Goal: Information Seeking & Learning: Learn about a topic

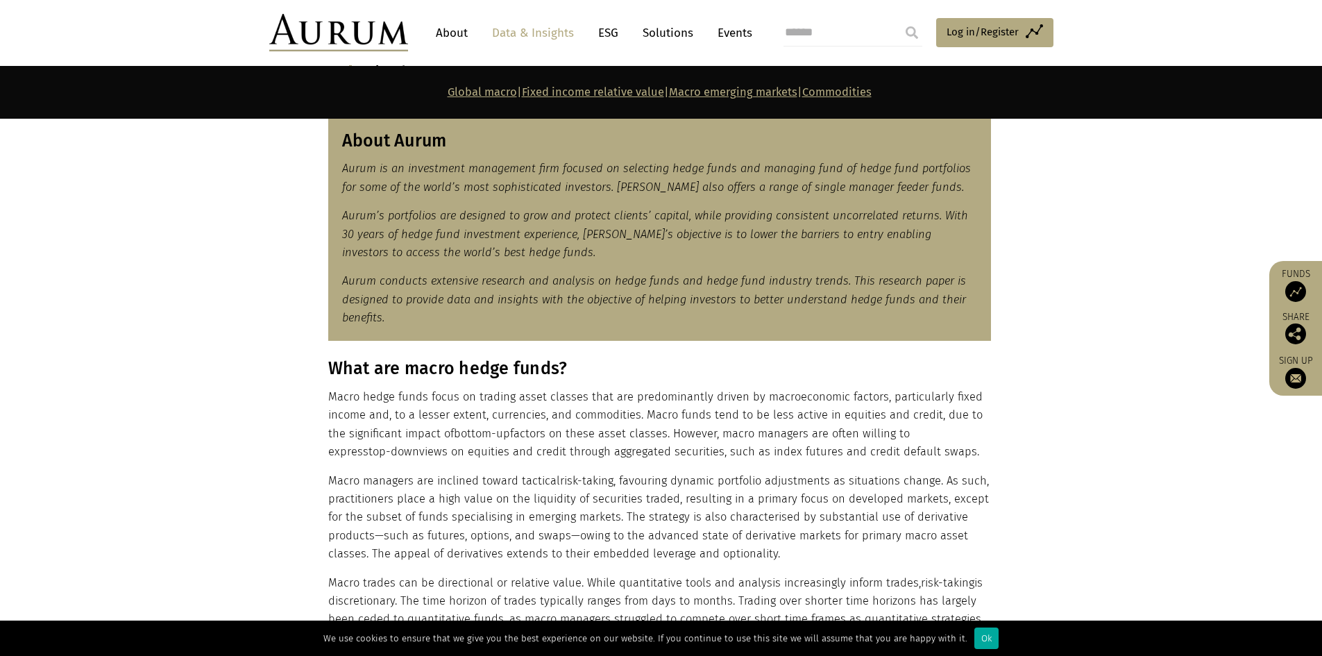
scroll to position [625, 0]
click at [413, 462] on div "What are macro hedge funds? Macro hedge funds focus on trading asset classes th…" at bounding box center [659, 501] width 663 height 289
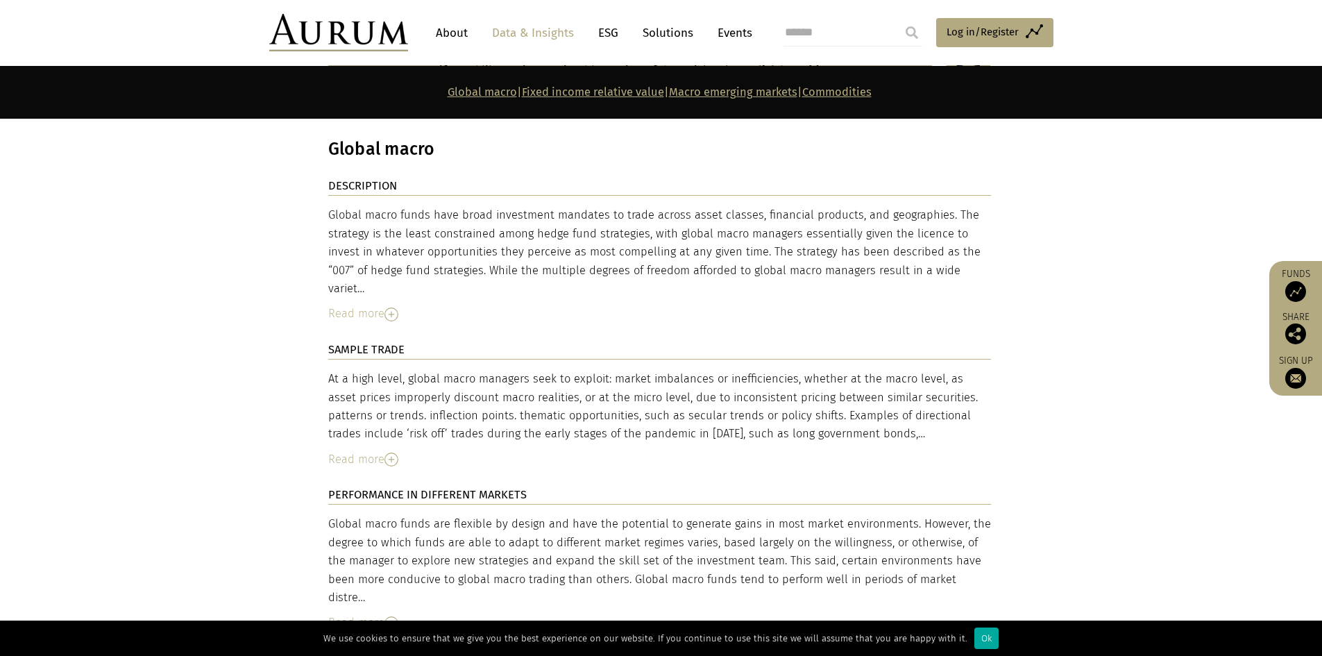
scroll to position [2359, 0]
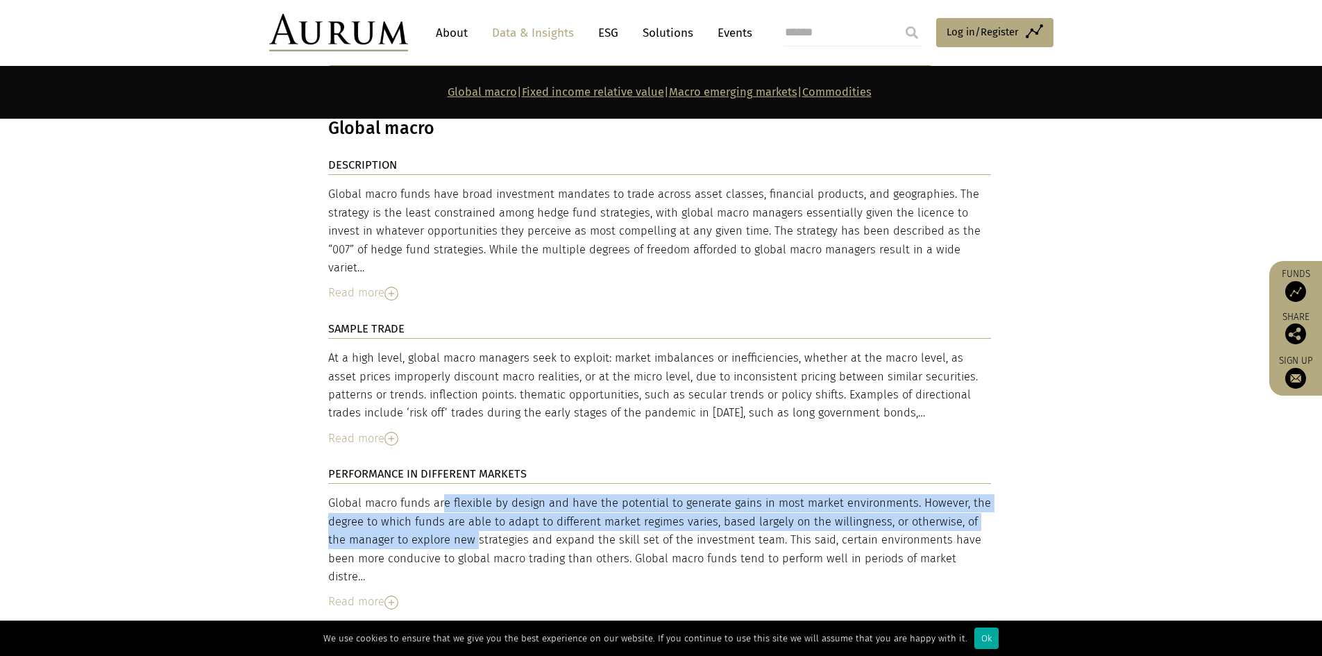
drag, startPoint x: 370, startPoint y: 458, endPoint x: 384, endPoint y: 495, distance: 39.6
click at [384, 495] on div "Global macro funds are flexible by design and have the potential to generate ga…" at bounding box center [659, 540] width 663 height 92
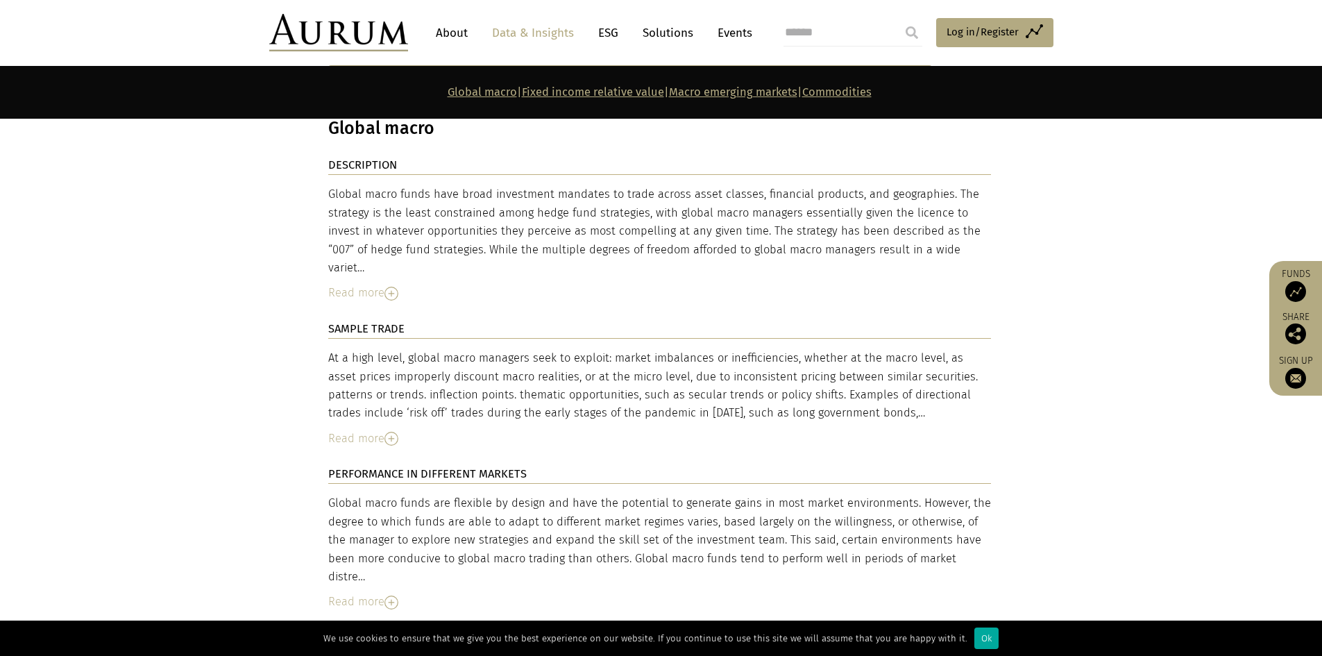
click at [405, 593] on div "Read more" at bounding box center [659, 602] width 663 height 18
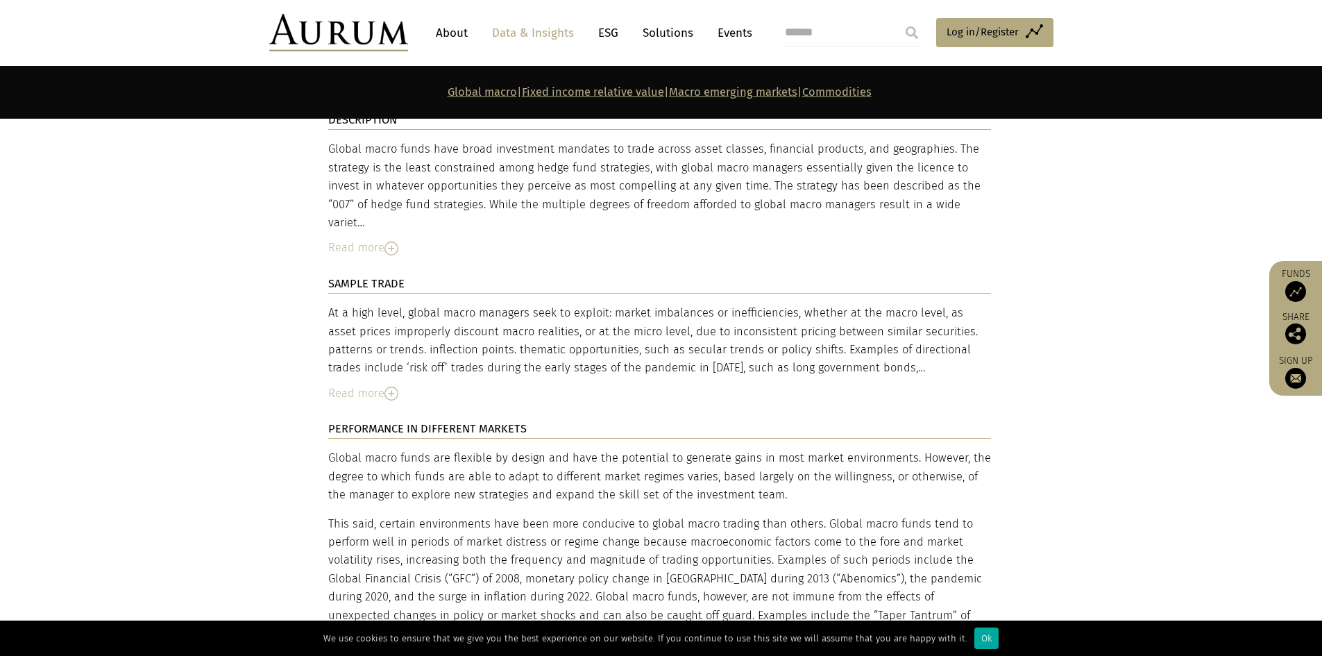
scroll to position [2497, 0]
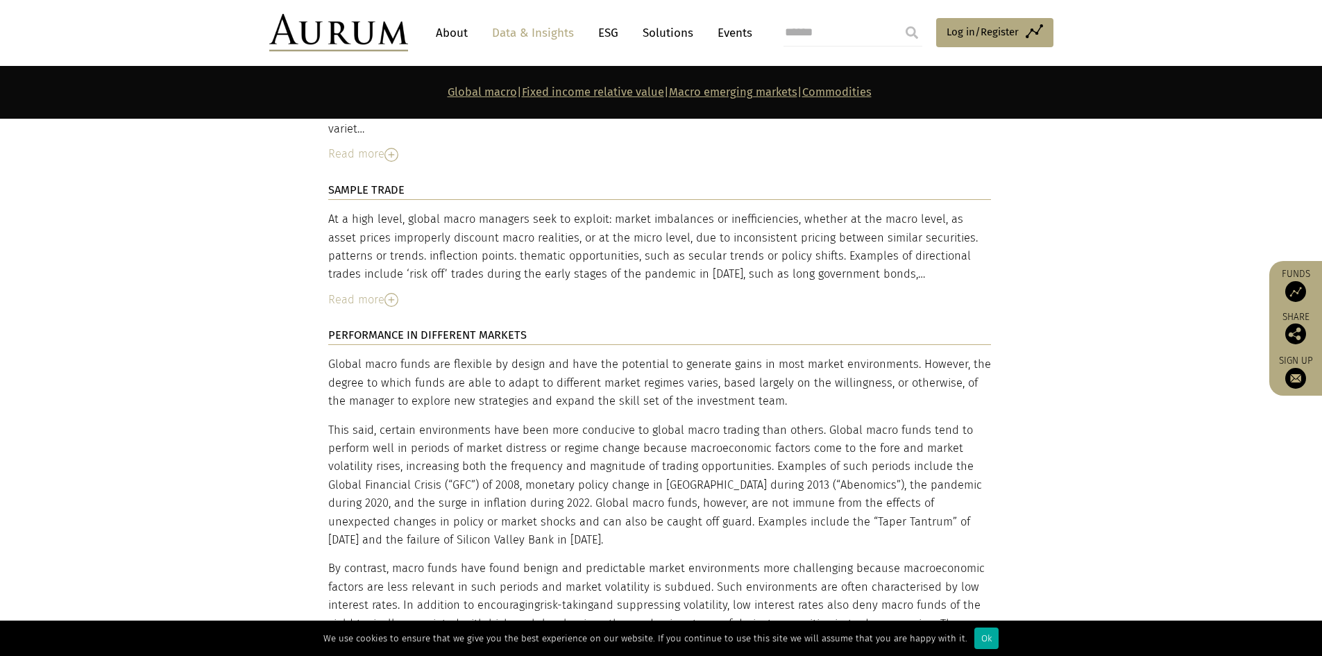
click at [484, 466] on p "This said, certain environments have been more conducive to global macro tradin…" at bounding box center [659, 485] width 663 height 128
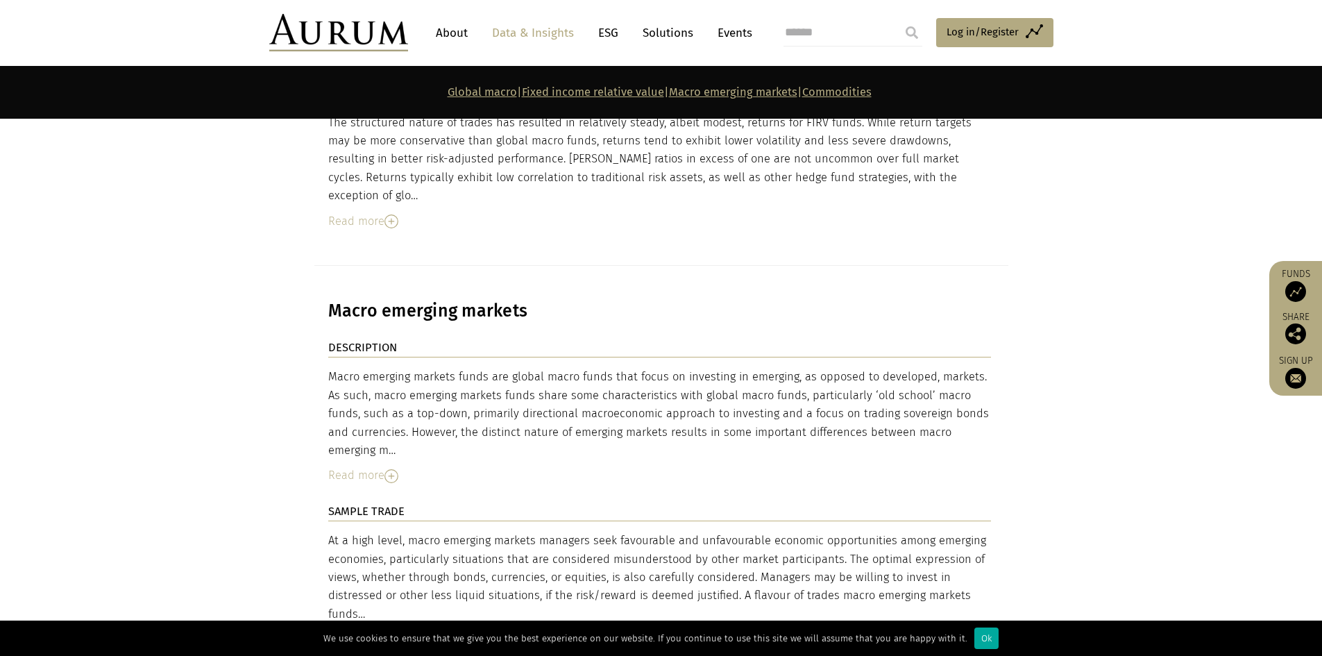
scroll to position [2568, 0]
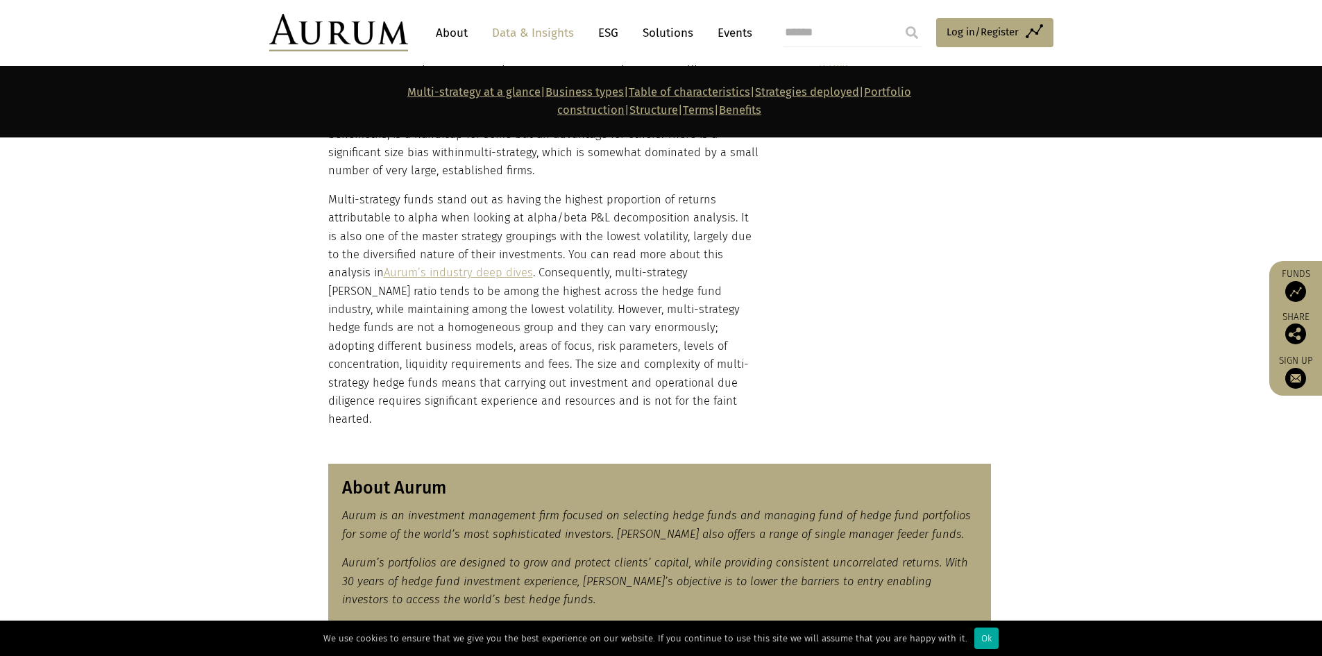
scroll to position [555, 0]
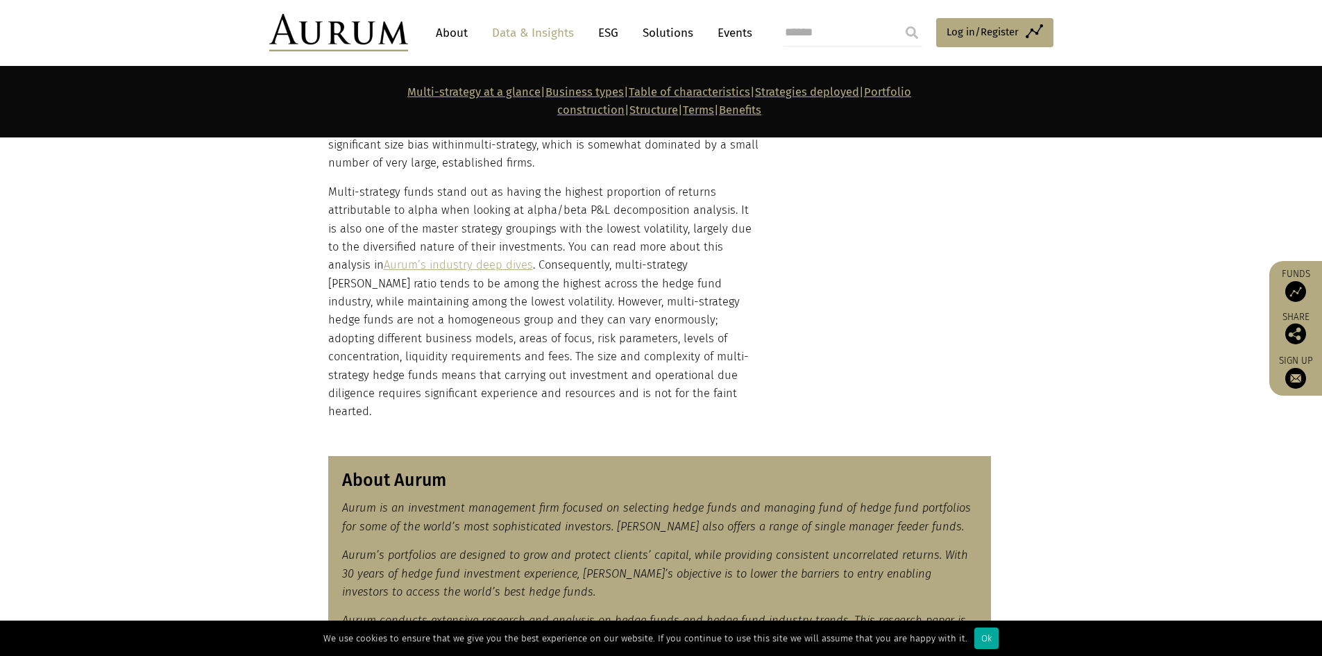
click at [617, 334] on p "Multi-strategy funds stand out as having the highest proportion of returns attr…" at bounding box center [544, 302] width 432 height 238
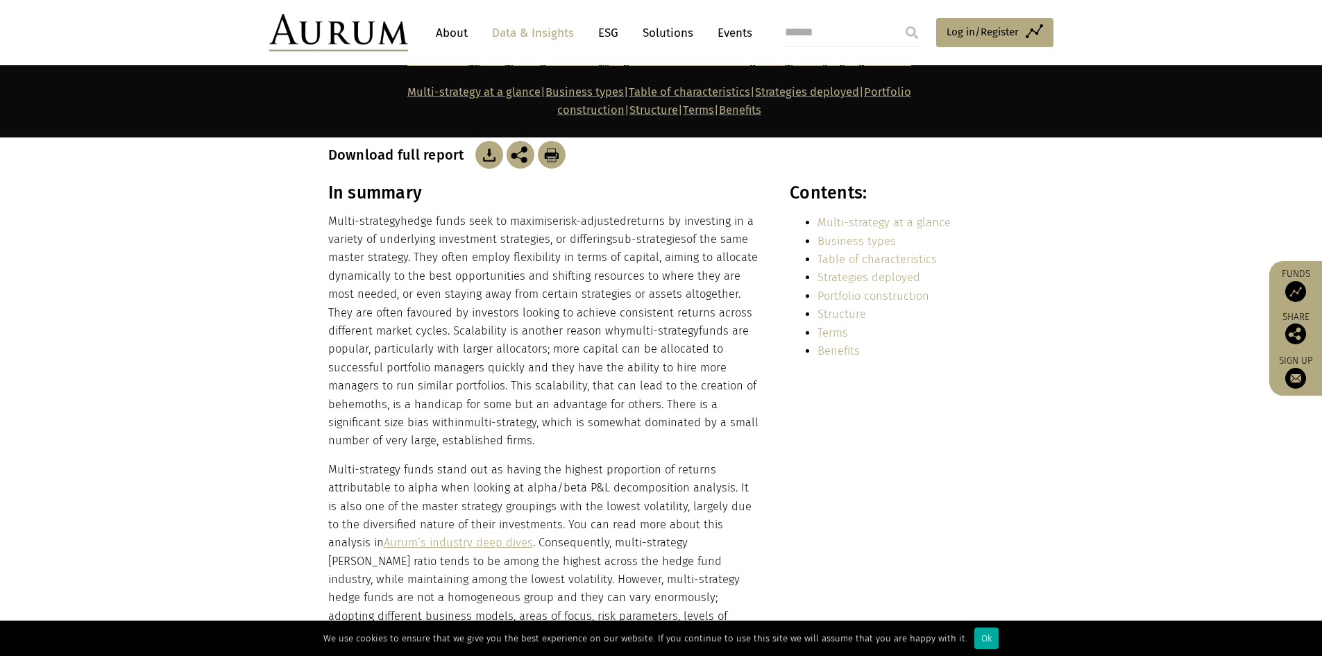
scroll to position [305, 0]
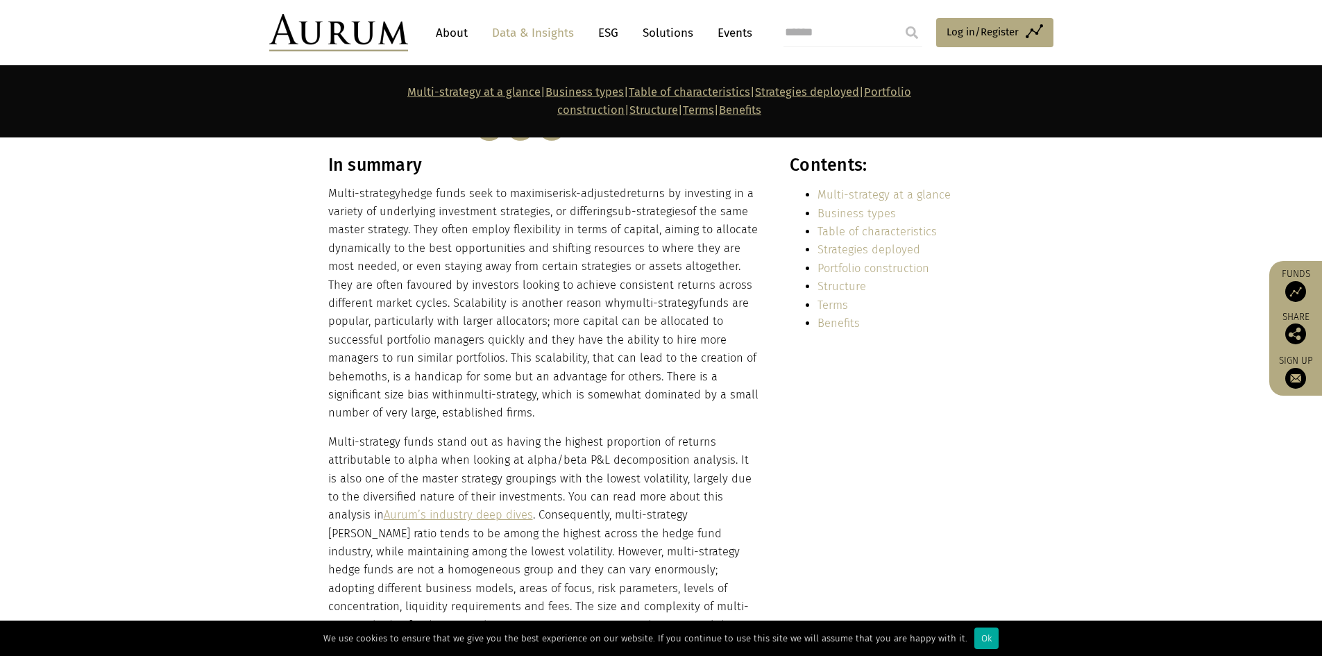
click at [584, 348] on p "Multi-strategy hedge funds seek to maximise risk-adjusted returns by investing …" at bounding box center [544, 304] width 432 height 238
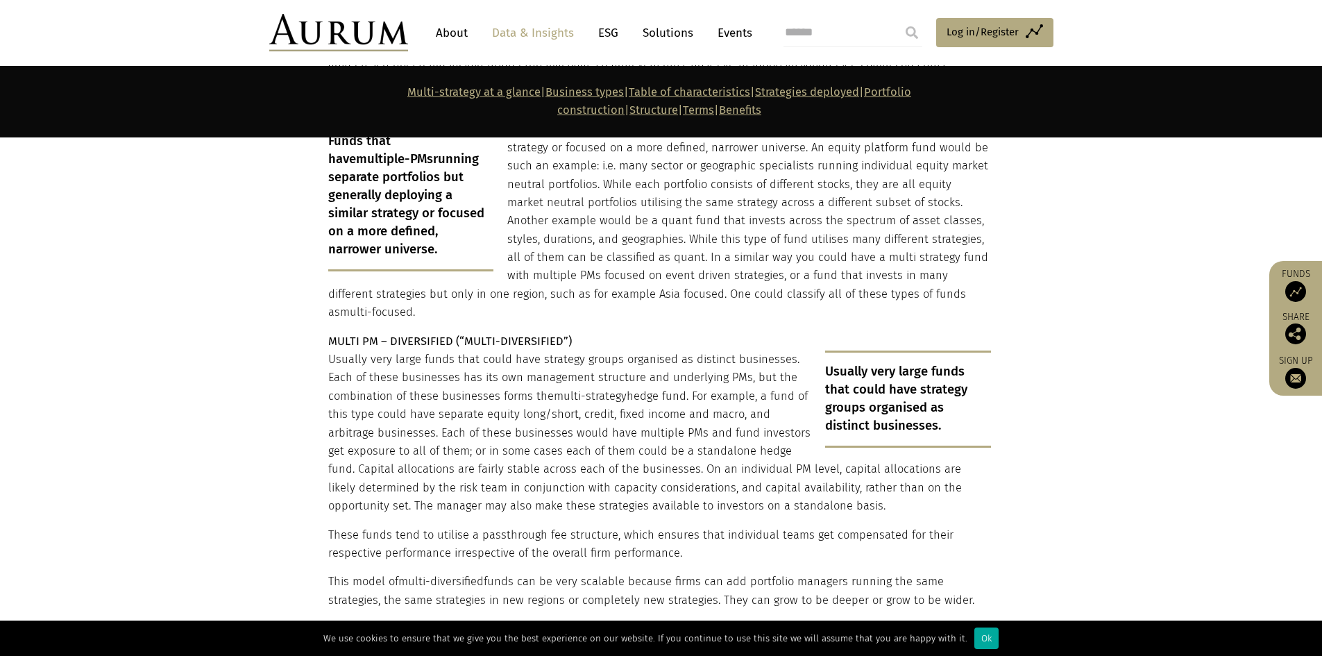
scroll to position [2734, 0]
click at [673, 350] on p "Usually very large funds that could have strategy groups organised as distinct …" at bounding box center [659, 432] width 663 height 165
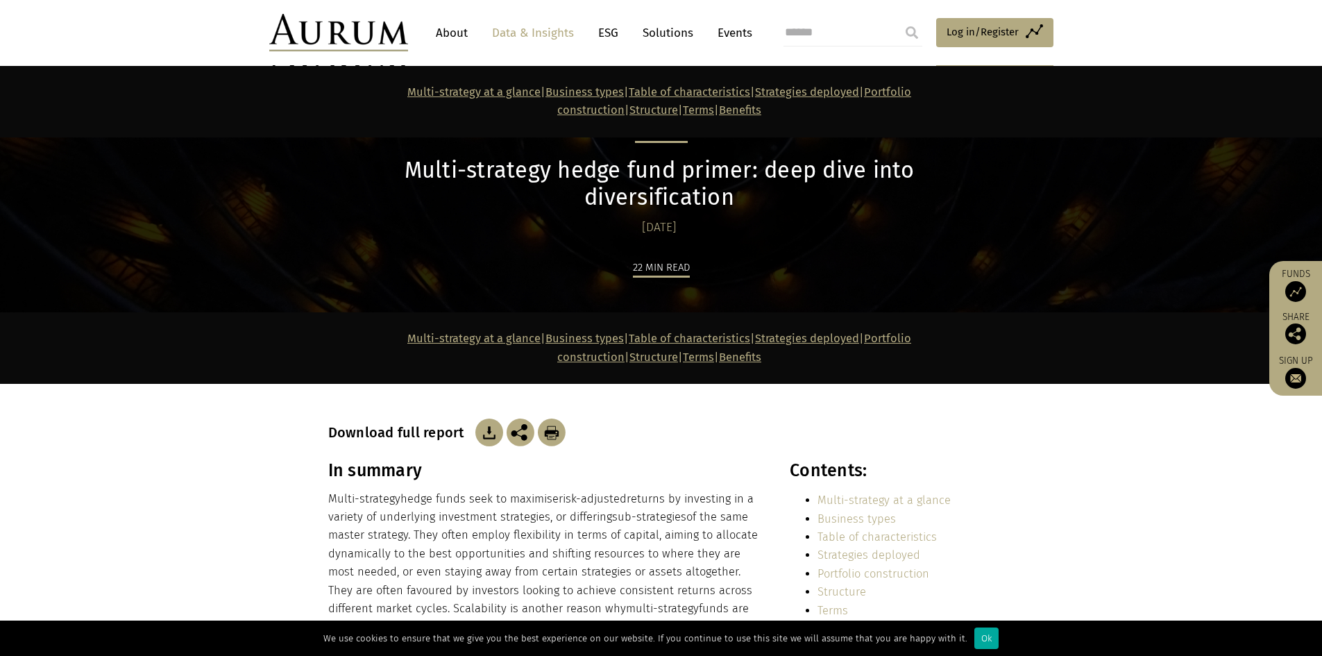
scroll to position [447, 0]
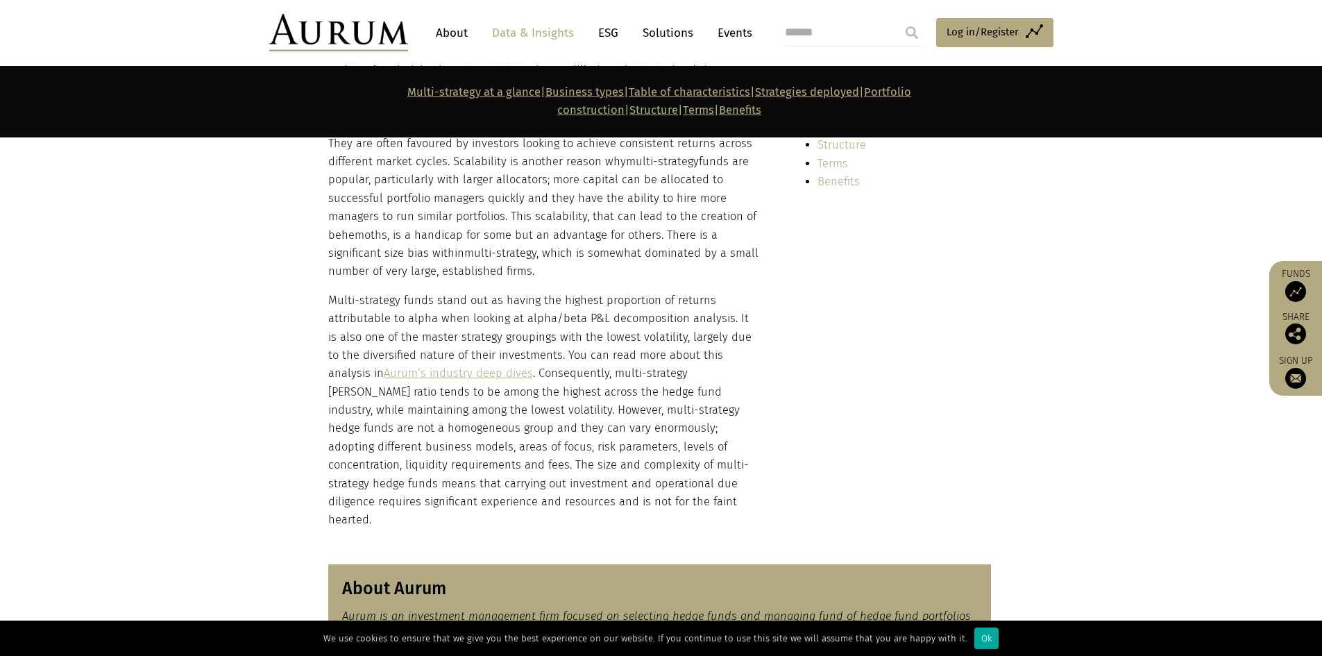
click at [690, 361] on p "Multi-strategy funds stand out as having the highest proportion of returns attr…" at bounding box center [544, 410] width 432 height 238
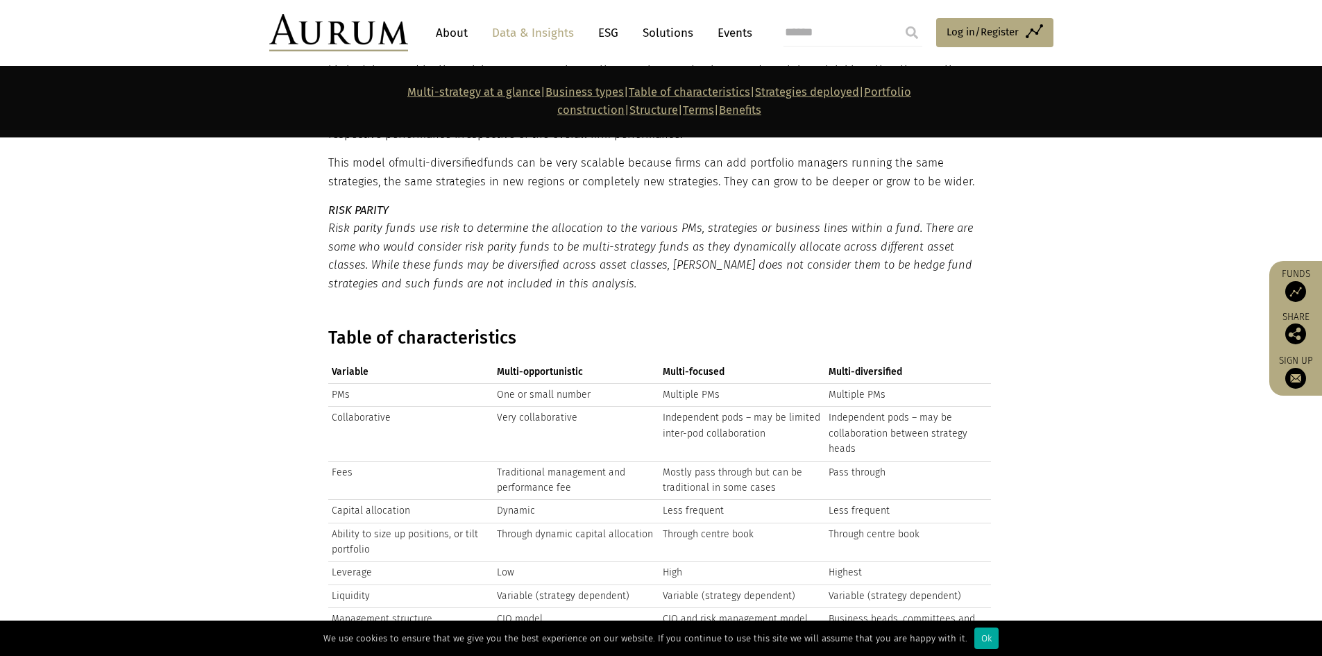
scroll to position [3194, 0]
